Goal: Task Accomplishment & Management: Manage account settings

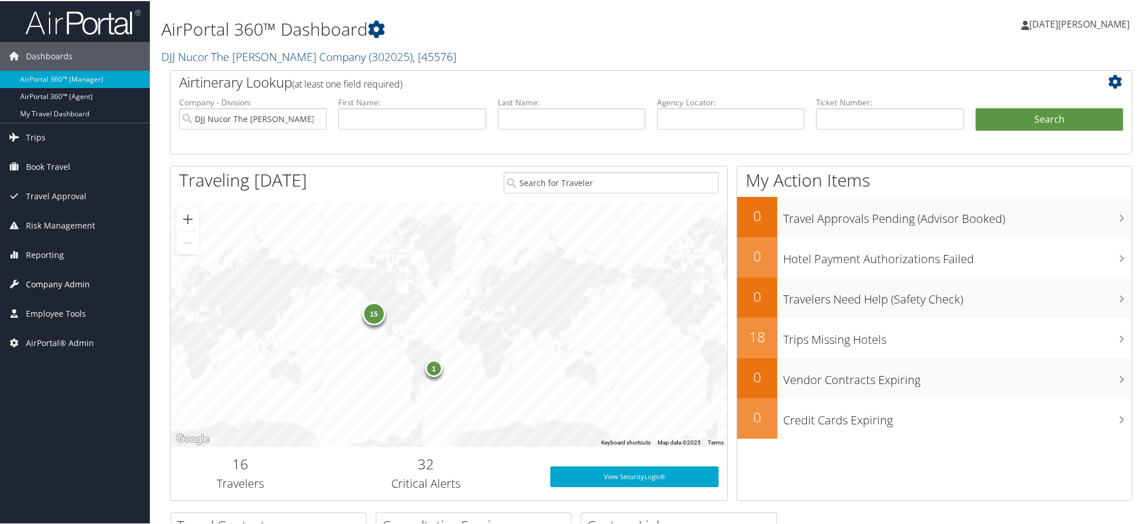
click at [66, 285] on span "Company Admin" at bounding box center [58, 283] width 64 height 29
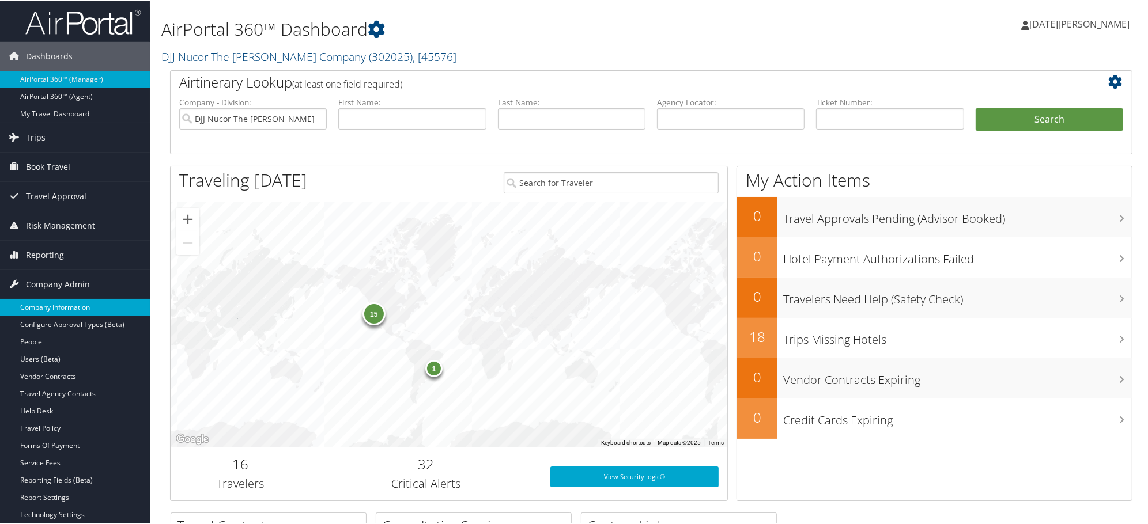
click at [43, 308] on link "Company Information" at bounding box center [75, 306] width 150 height 17
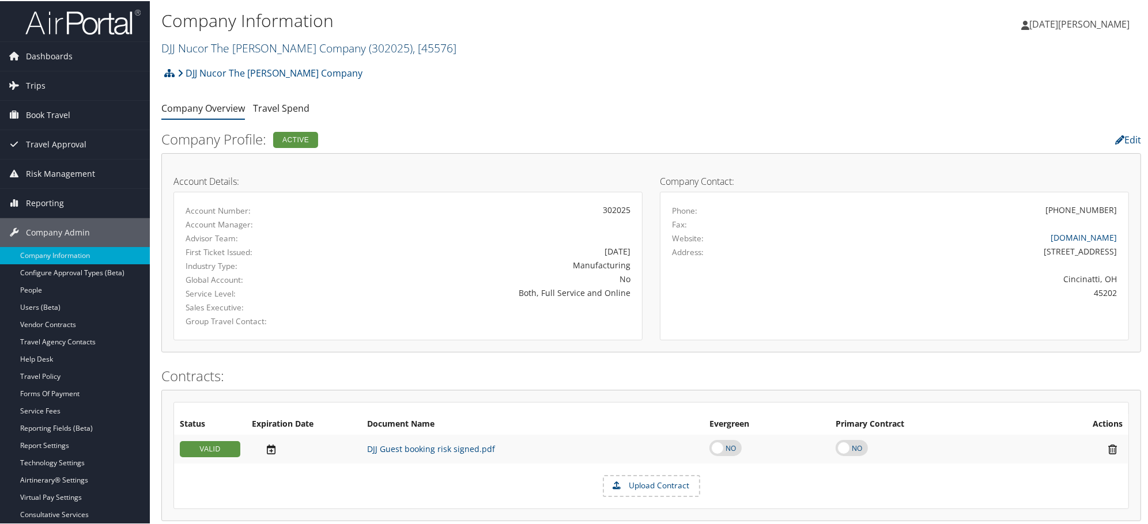
click at [191, 50] on link "DJJ Nucor The David Joseph Company ( 302025 ) , [ 45576 ]" at bounding box center [308, 47] width 295 height 16
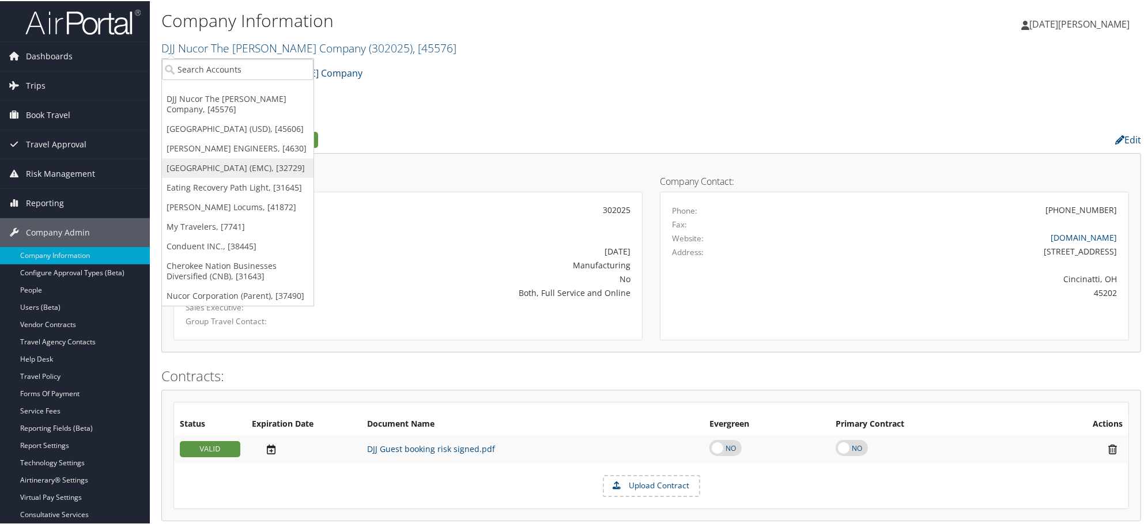
click at [194, 177] on link "[GEOGRAPHIC_DATA] (EMC), [32729]" at bounding box center [238, 167] width 152 height 20
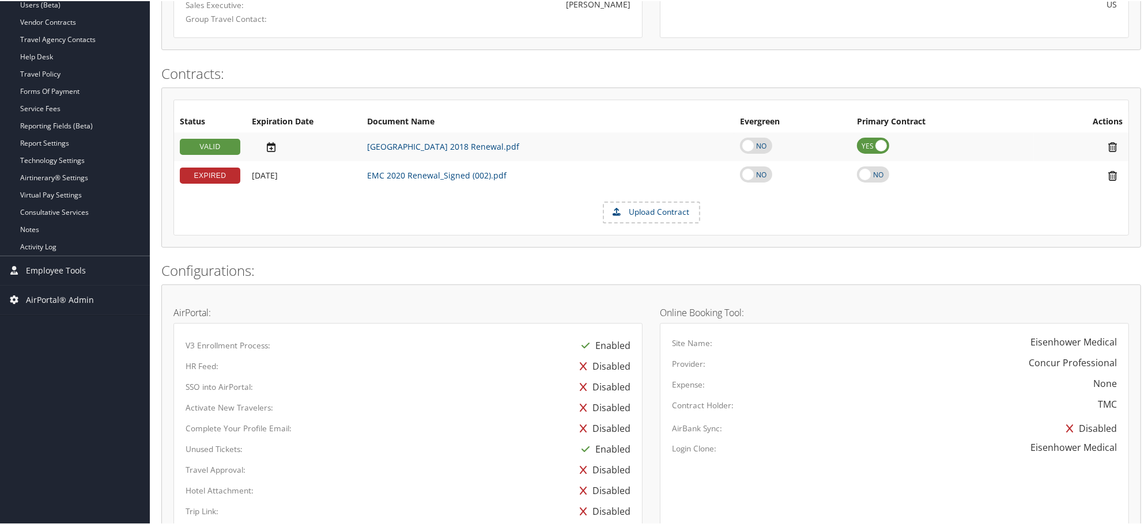
scroll to position [666, 0]
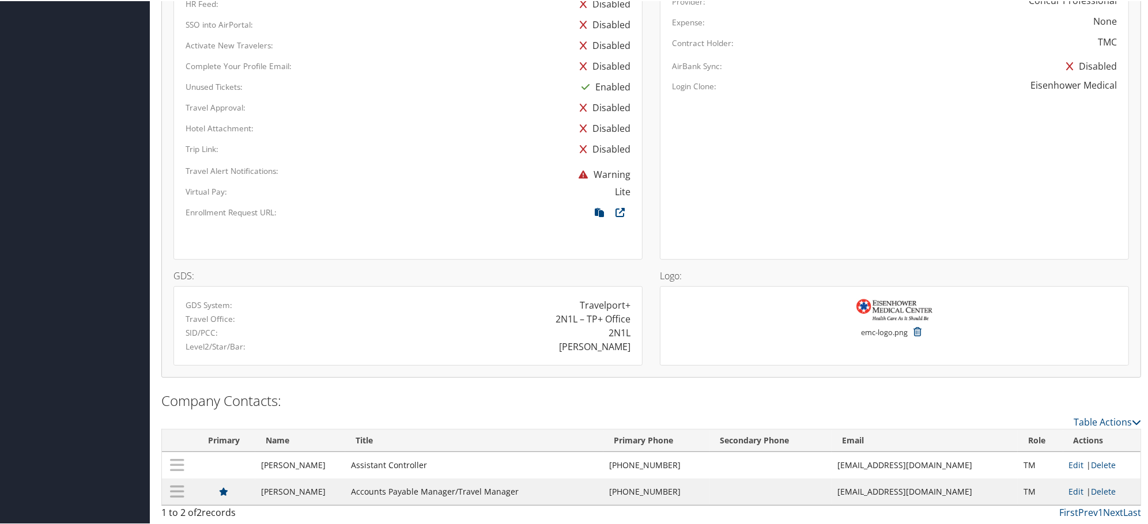
click at [598, 349] on div "EISENHOWER" at bounding box center [594, 346] width 71 height 14
copy div "EISENHOWER"
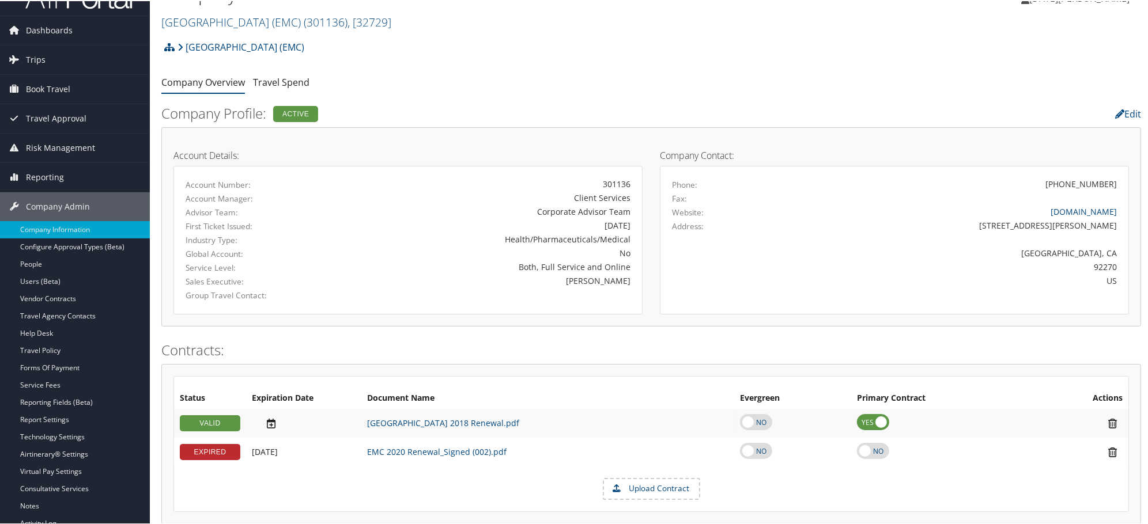
scroll to position [0, 0]
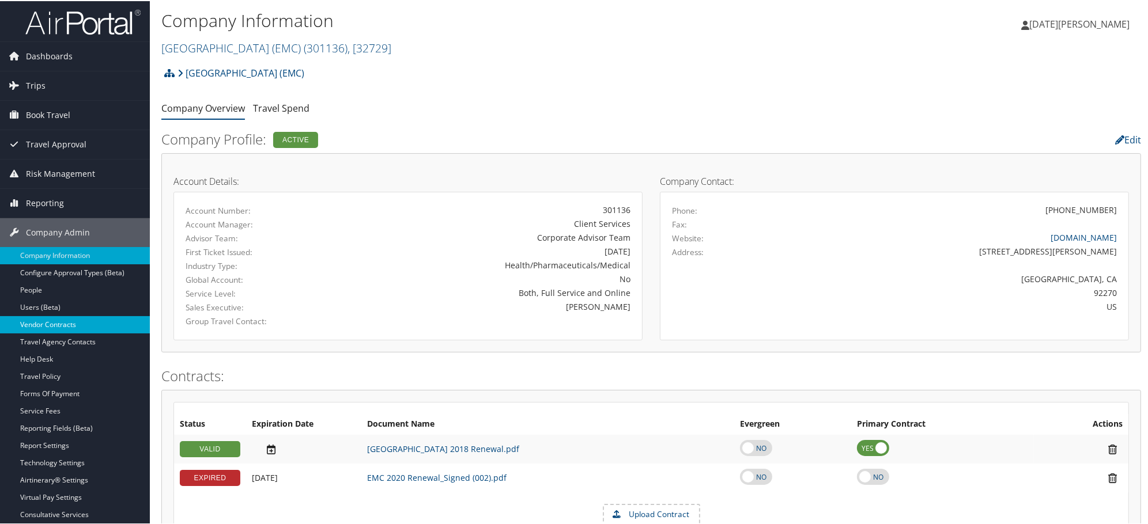
click at [39, 326] on link "Vendor Contracts" at bounding box center [75, 323] width 150 height 17
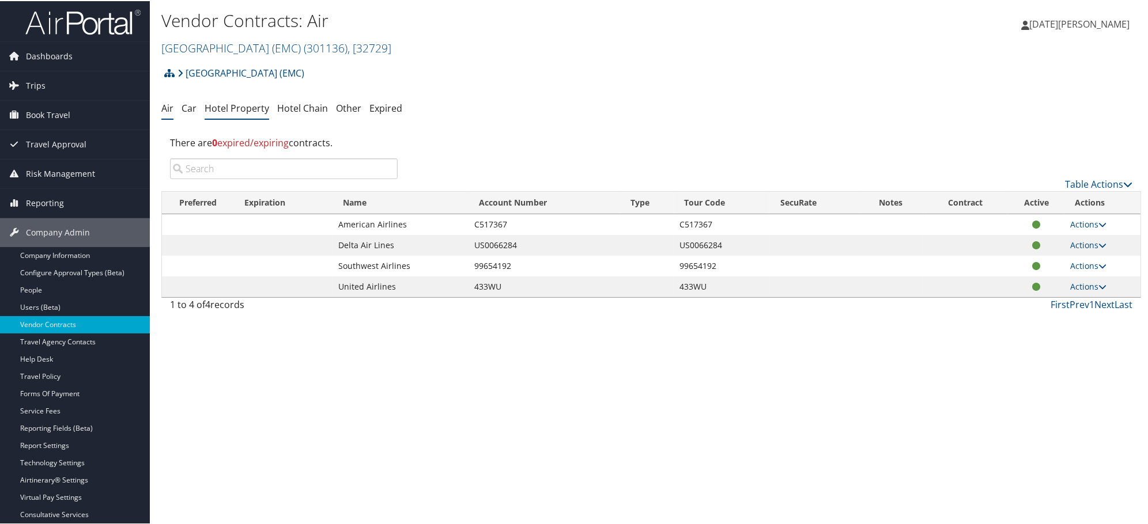
click at [216, 108] on link "Hotel Property" at bounding box center [237, 107] width 65 height 13
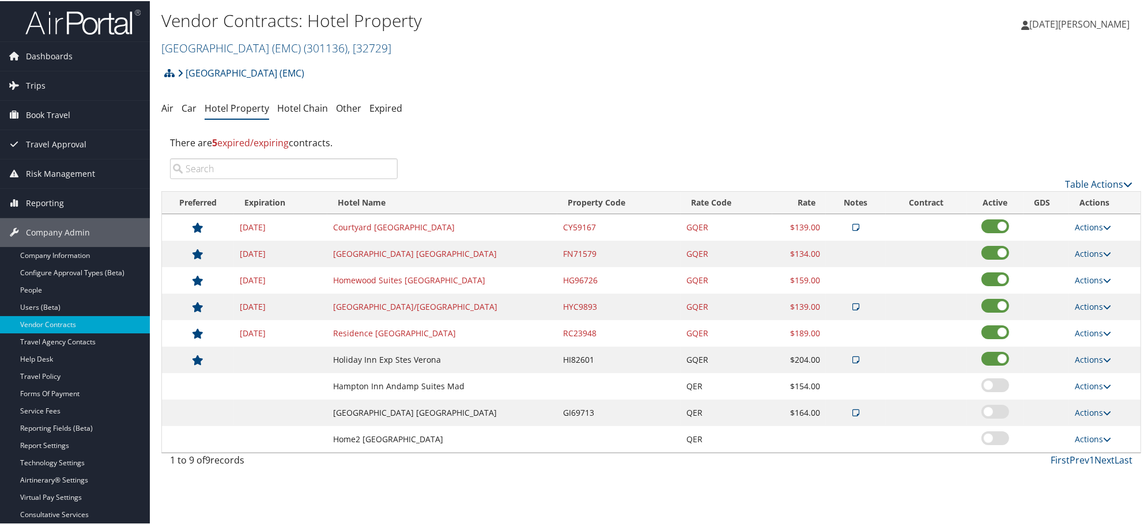
click at [853, 223] on icon at bounding box center [855, 226] width 7 height 8
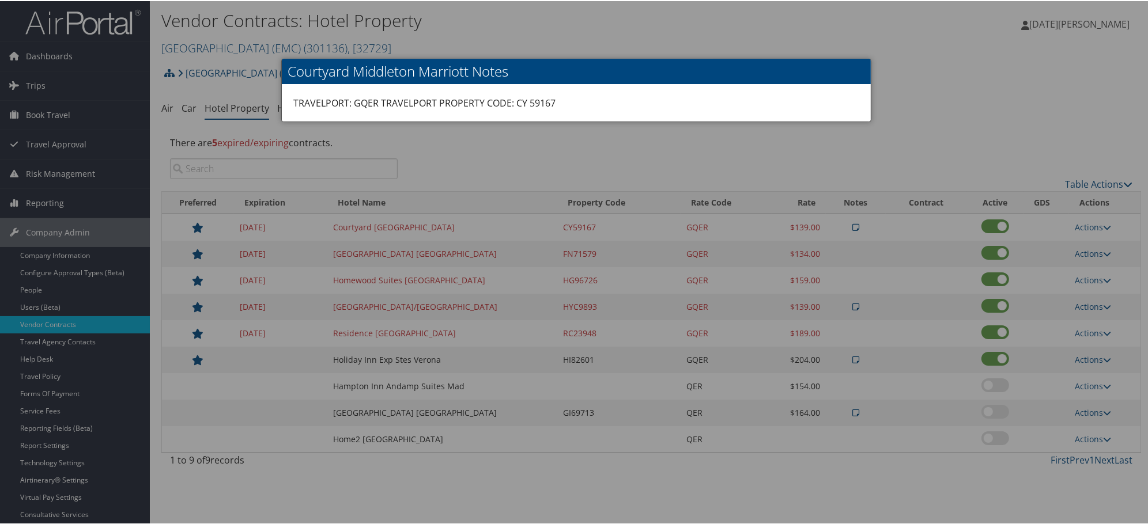
click at [328, 229] on div at bounding box center [576, 262] width 1152 height 524
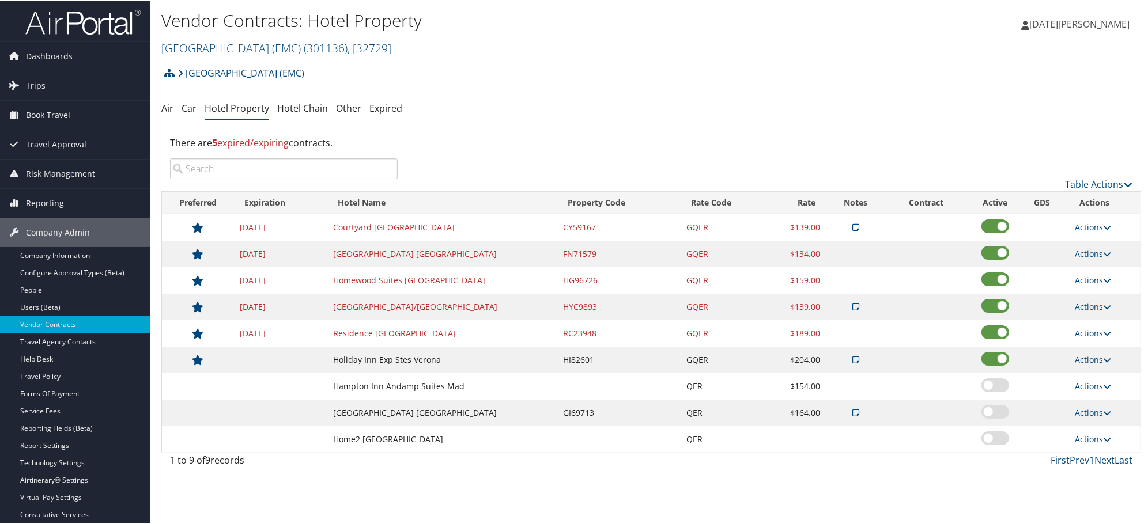
click at [359, 290] on td "Homewood Suites Madison West" at bounding box center [442, 279] width 230 height 27
click at [243, 46] on link "Eisenhower Medical Center (EMC) ( 301136 ) , [ 32729 ]" at bounding box center [276, 47] width 230 height 16
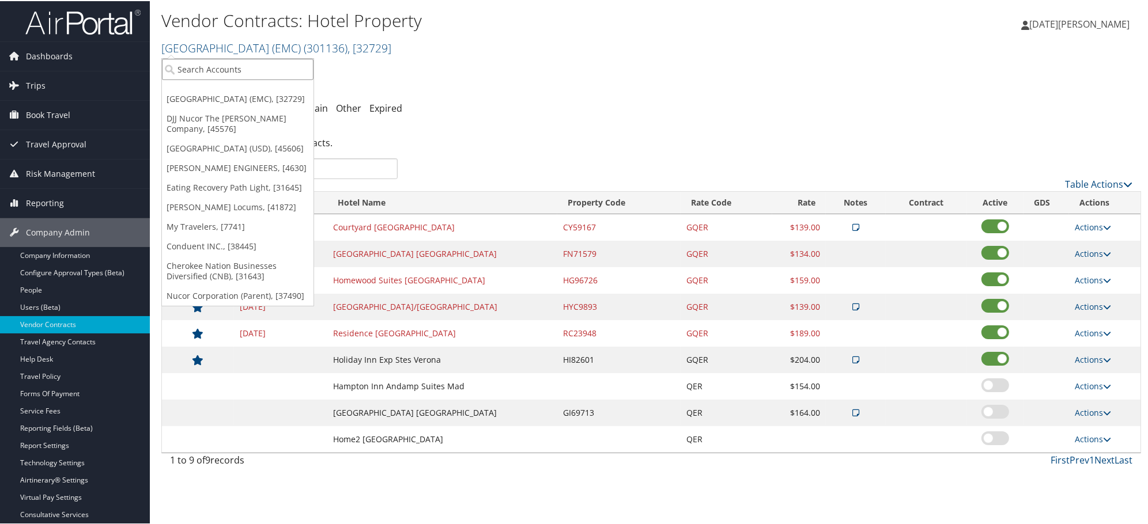
click at [242, 67] on input "search" at bounding box center [238, 68] width 152 height 21
paste input "301259"
type input "301259"
click at [226, 85] on div "Hagerty Inc. (301259), [35973]" at bounding box center [239, 89] width 167 height 10
